Goal: Transaction & Acquisition: Purchase product/service

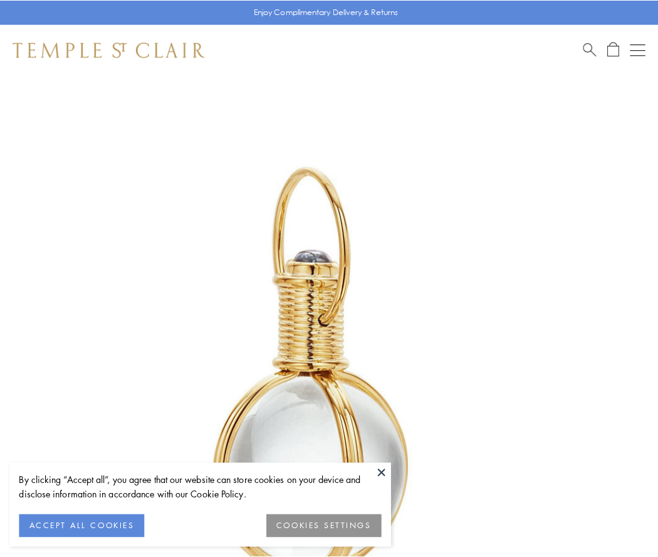
scroll to position [327, 0]
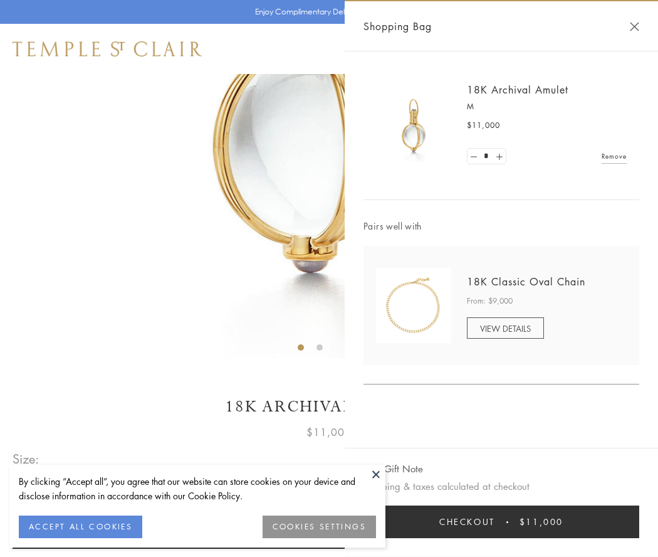
click at [501, 522] on button "Checkout $11,000" at bounding box center [502, 521] width 276 height 33
